Goal: Task Accomplishment & Management: Manage account settings

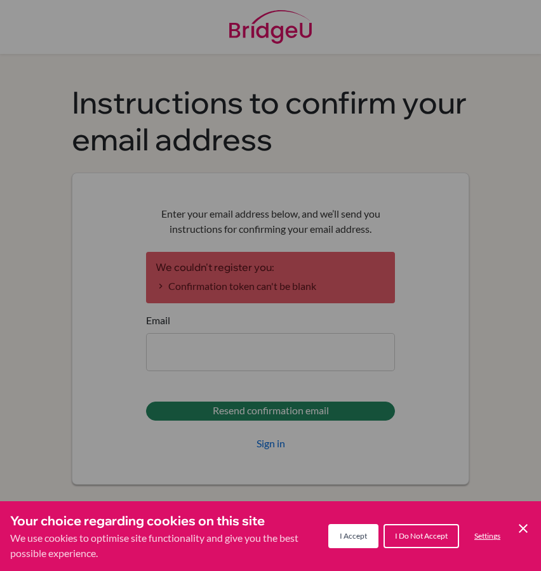
click at [336, 532] on button "I Accept" at bounding box center [353, 536] width 50 height 24
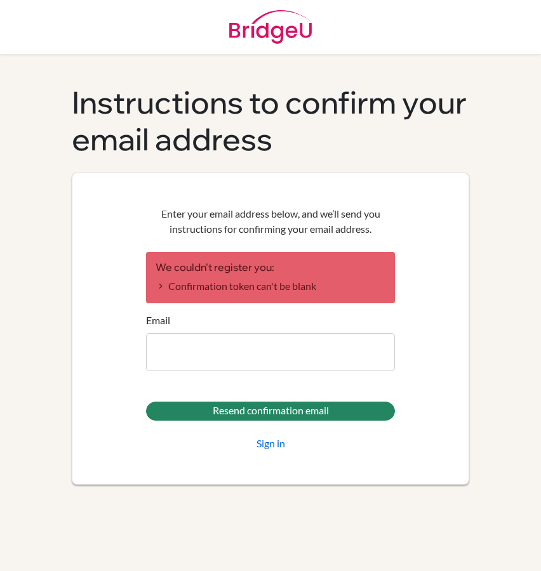
click at [276, 375] on form "We couldn't register you: Confirmation token can't be blank Email Resend confir…" at bounding box center [270, 351] width 249 height 199
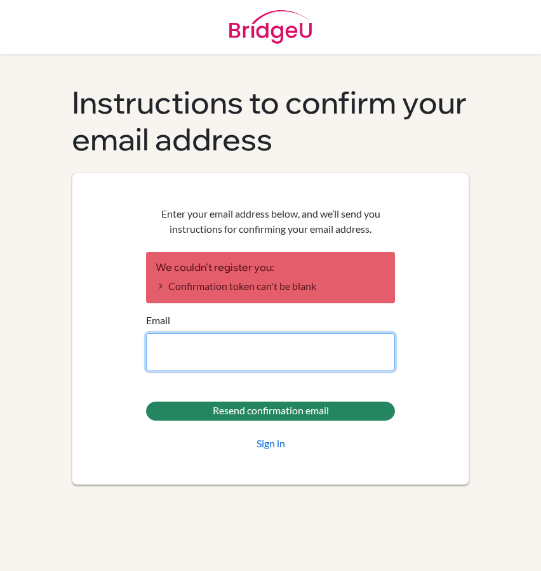
click at [270, 343] on input "Email" at bounding box center [270, 352] width 249 height 38
type input "[EMAIL_ADDRESS][DOMAIN_NAME]"
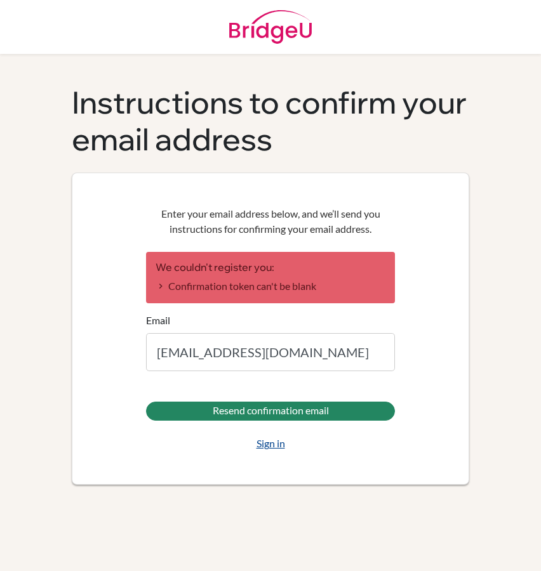
click at [281, 440] on link "Sign in" at bounding box center [270, 443] width 29 height 15
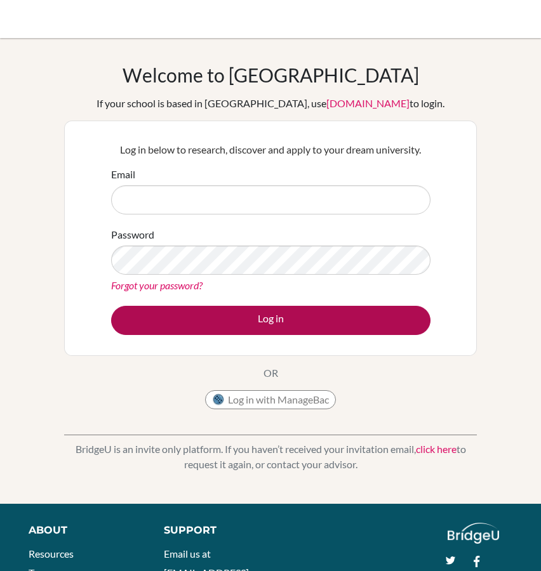
type input "[EMAIL_ADDRESS][DOMAIN_NAME]"
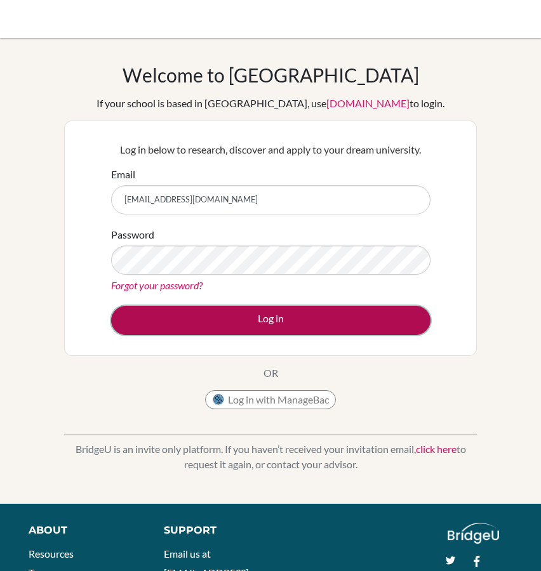
click at [245, 313] on button "Log in" at bounding box center [270, 320] width 319 height 29
